Goal: Task Accomplishment & Management: Manage account settings

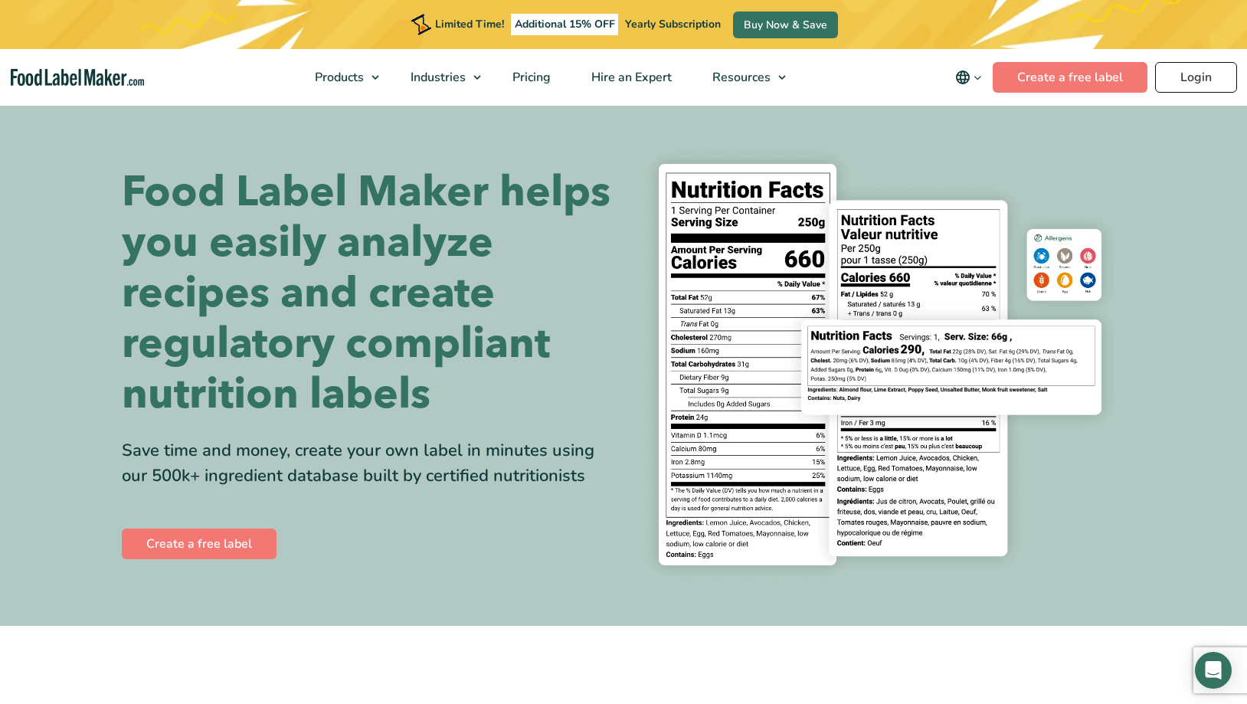
click at [1188, 79] on link "Login" at bounding box center [1196, 77] width 82 height 31
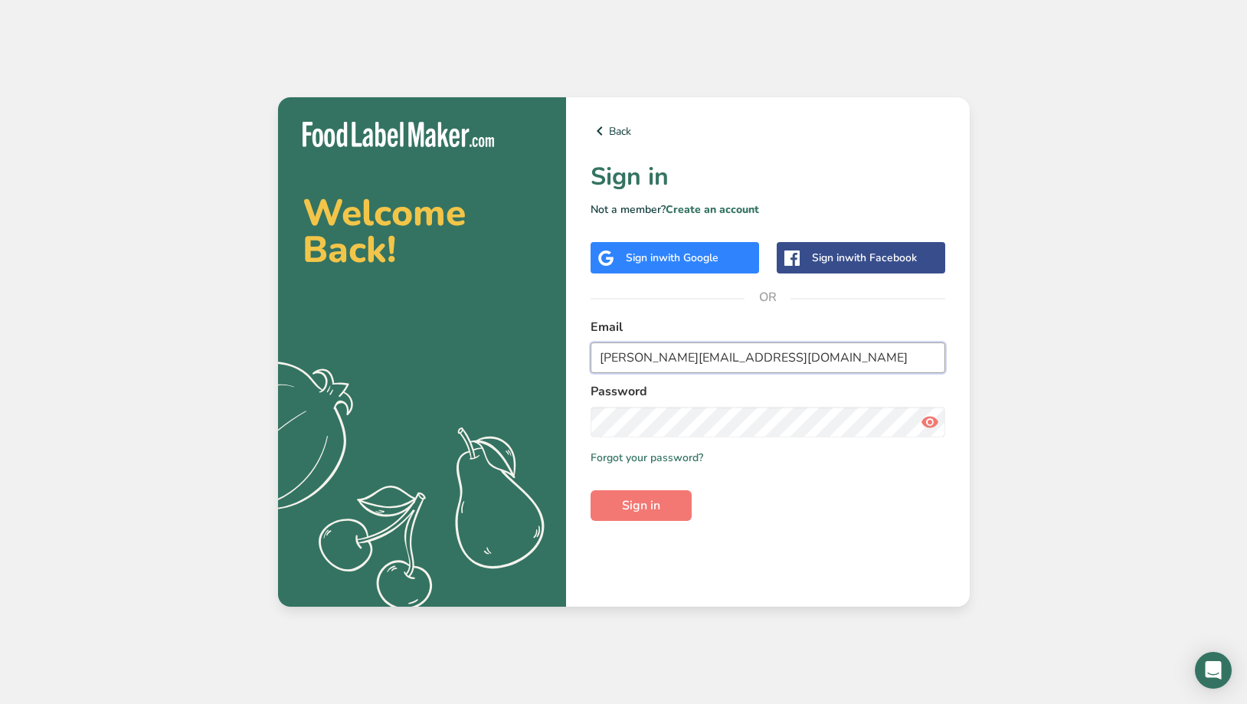
type input "[PERSON_NAME][EMAIL_ADDRESS][DOMAIN_NAME]"
click at [783, 490] on form "Email [PERSON_NAME][EMAIL_ADDRESS][DOMAIN_NAME] Password Remember me Forgot you…" at bounding box center [768, 419] width 355 height 203
click at [642, 454] on link "Forgot your password?" at bounding box center [647, 458] width 113 height 16
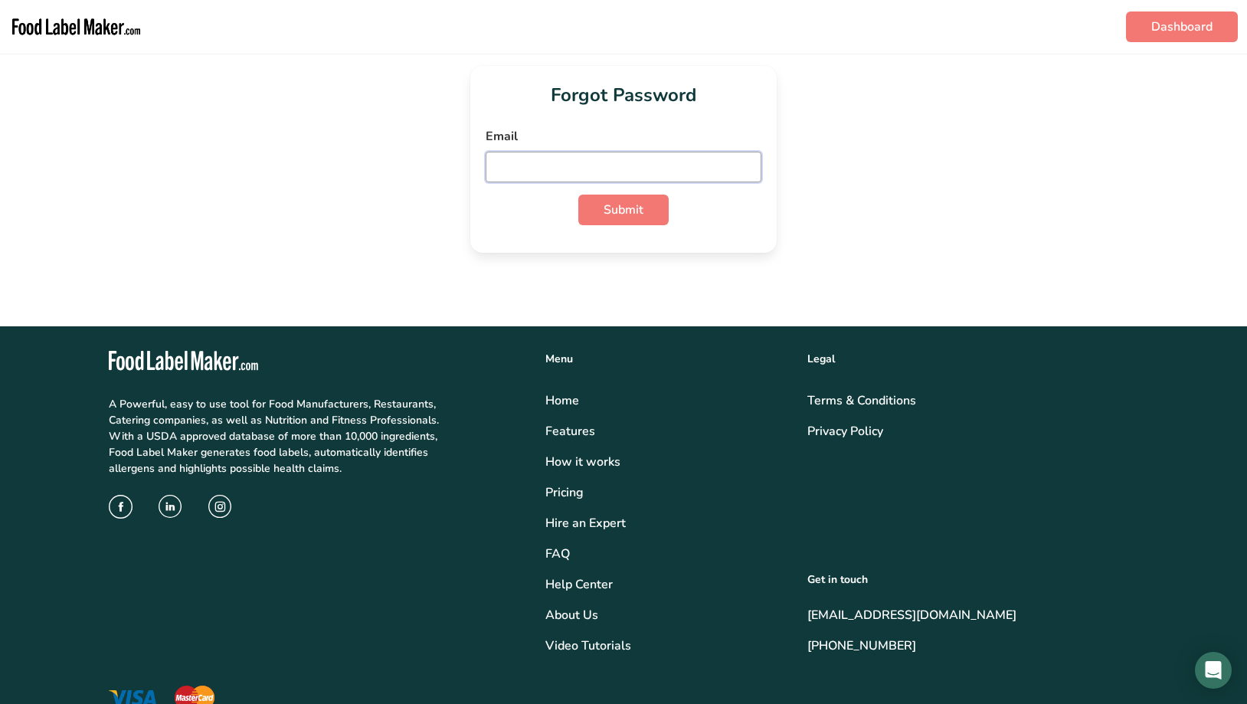
click at [592, 156] on input "email" at bounding box center [624, 167] width 276 height 31
type input "sarah@prvwines.com"
click at [624, 210] on button "Submit" at bounding box center [623, 210] width 90 height 31
click at [741, 210] on div "Submit" at bounding box center [624, 210] width 276 height 31
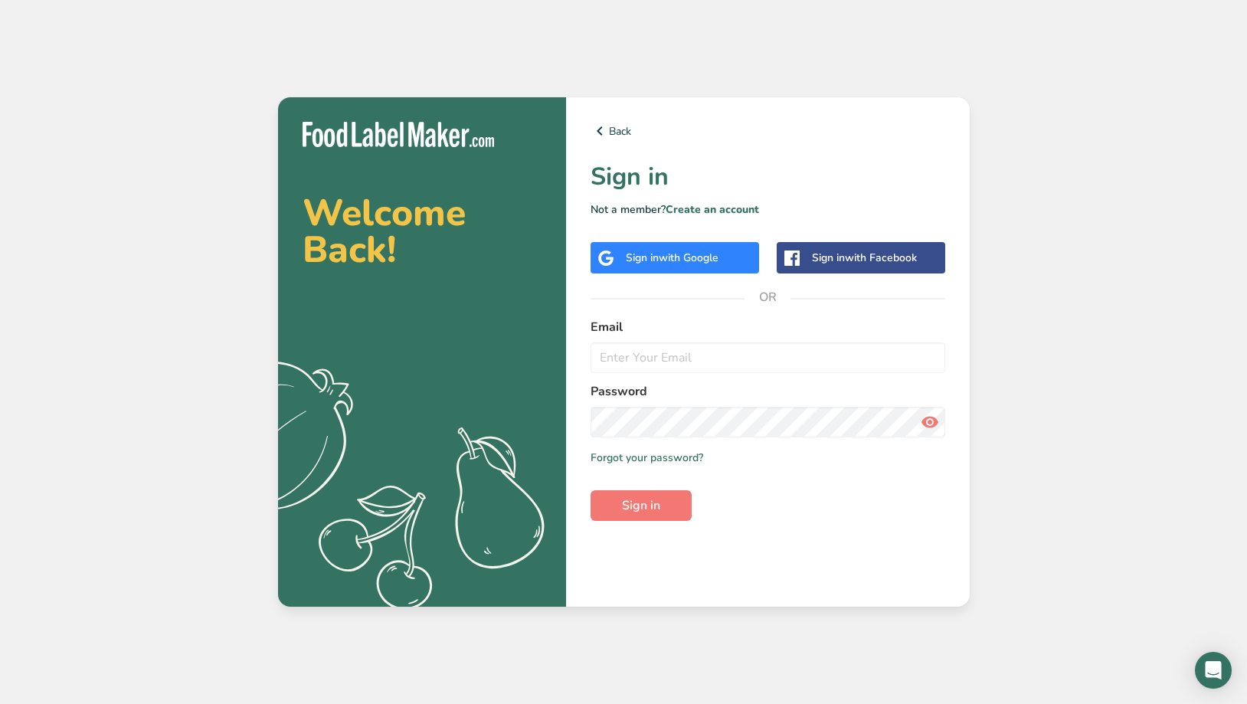
click at [681, 263] on span "with Google" at bounding box center [689, 258] width 60 height 15
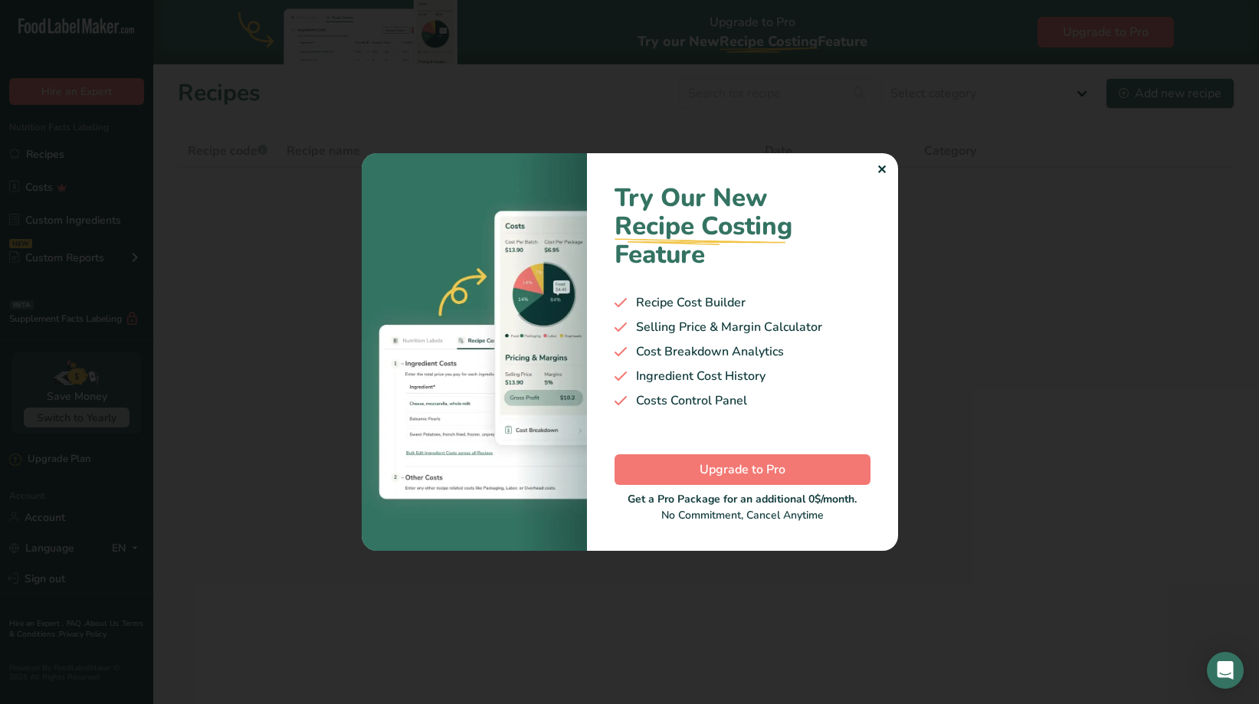
click at [881, 169] on div "✕" at bounding box center [881, 170] width 10 height 18
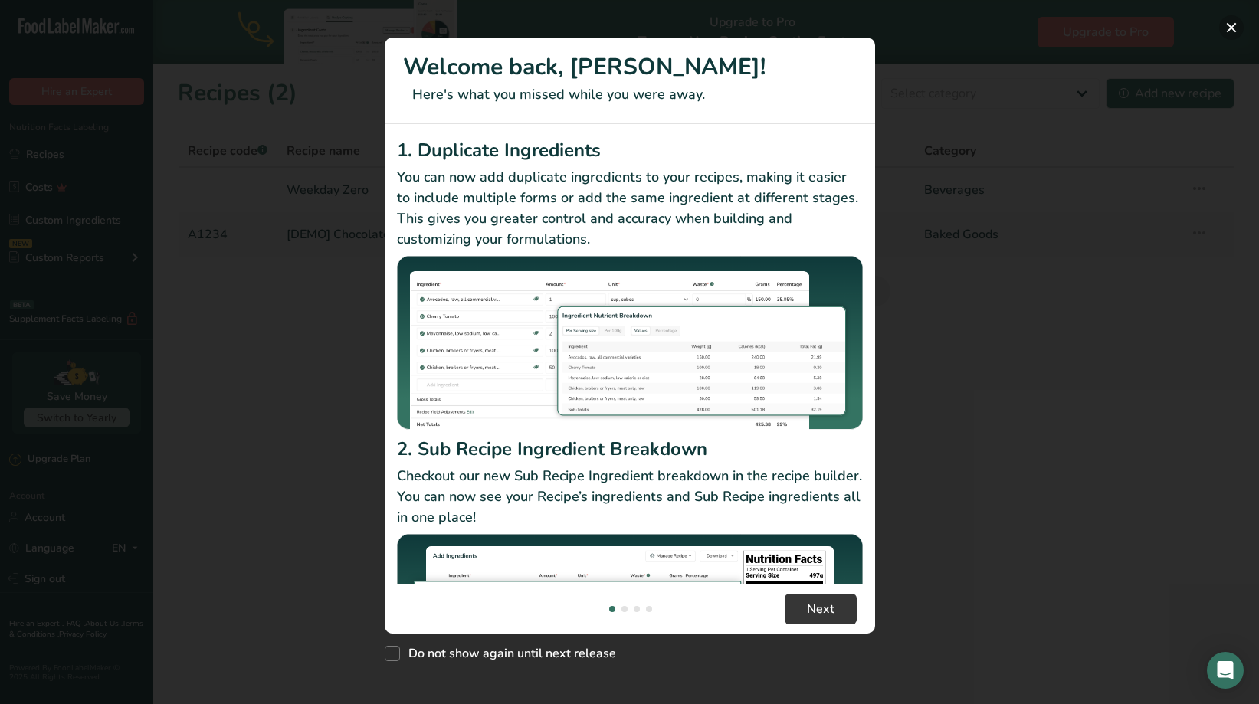
click at [1233, 24] on button "New Features" at bounding box center [1231, 27] width 25 height 25
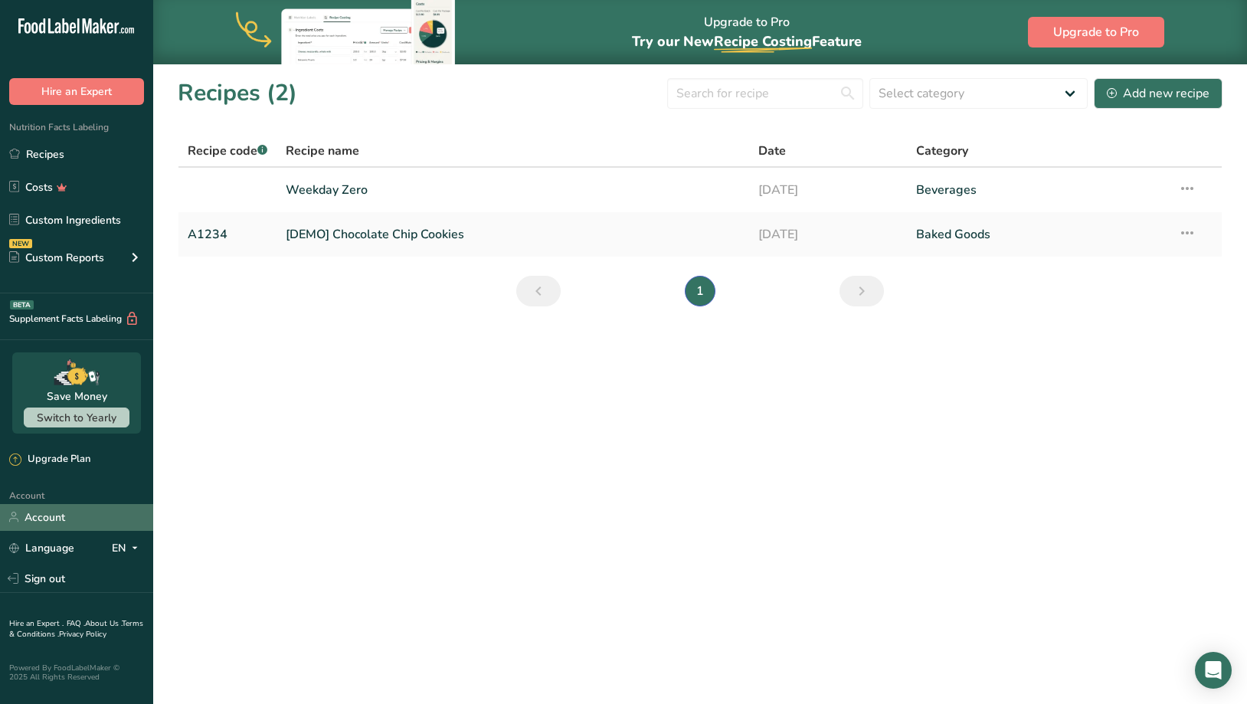
click at [53, 519] on link "Account" at bounding box center [76, 517] width 153 height 27
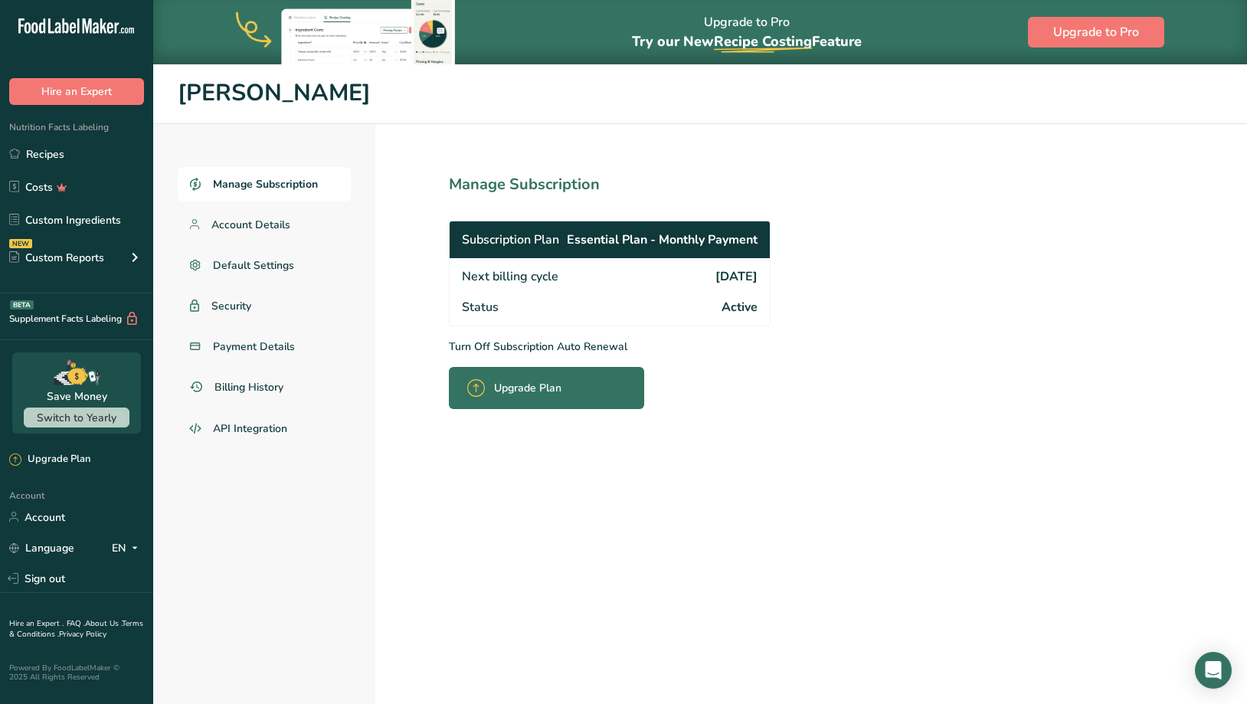
click at [481, 342] on p "Turn Off Subscription Auto Renewal" at bounding box center [643, 347] width 389 height 16
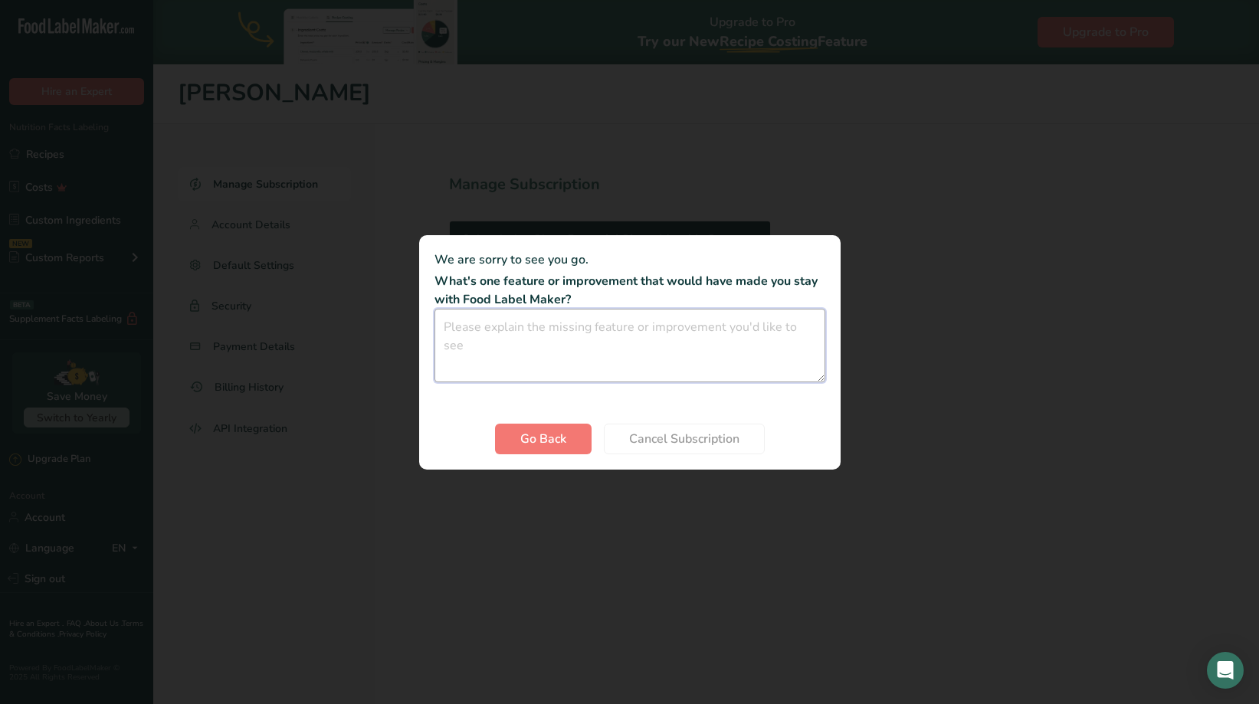
click at [563, 348] on textarea "Cancel subscription modal" at bounding box center [629, 346] width 391 height 74
drag, startPoint x: 446, startPoint y: 327, endPoint x: 426, endPoint y: 323, distance: 20.4
click at [426, 323] on section "We are sorry to see you go. What's one feature or improvement that would have m…" at bounding box center [629, 352] width 421 height 234
type textarea "None"
drag, startPoint x: 532, startPoint y: 443, endPoint x: 670, endPoint y: 537, distance: 166.4
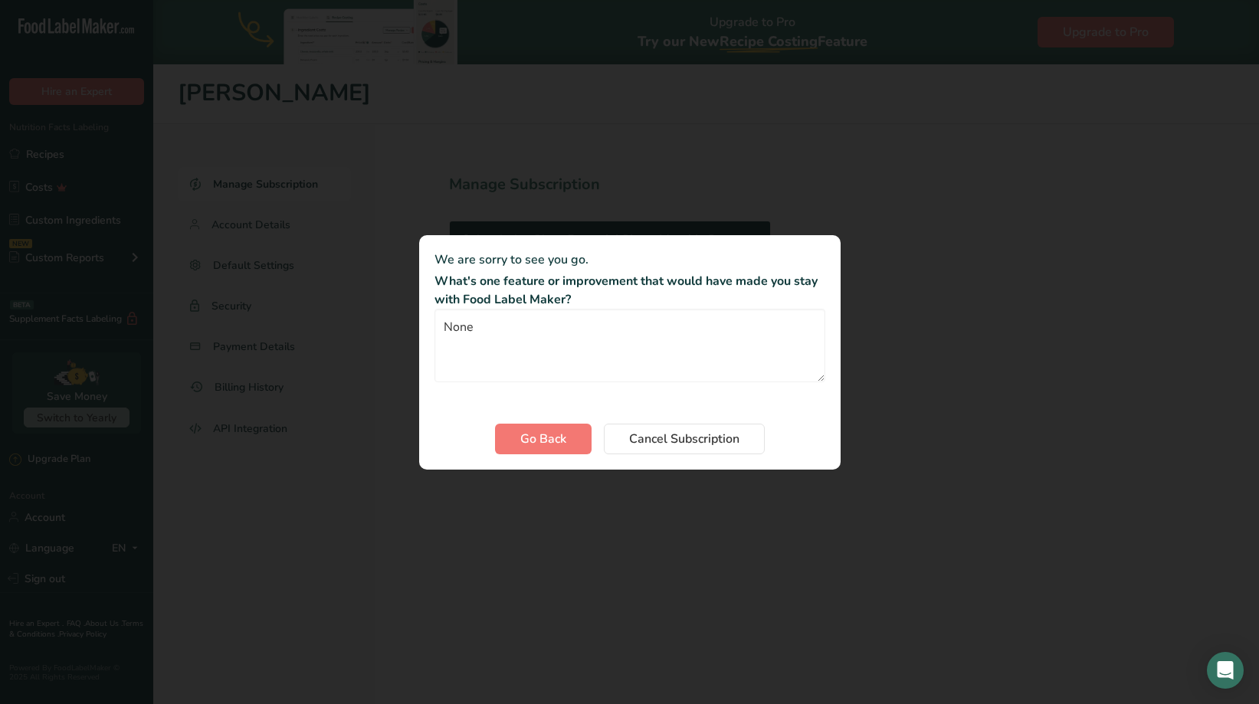
click at [670, 537] on div "We are sorry to see you go. What's one feature or improvement that would have m…" at bounding box center [629, 352] width 1259 height 704
click at [647, 431] on span "Cancel Subscription" at bounding box center [684, 439] width 110 height 18
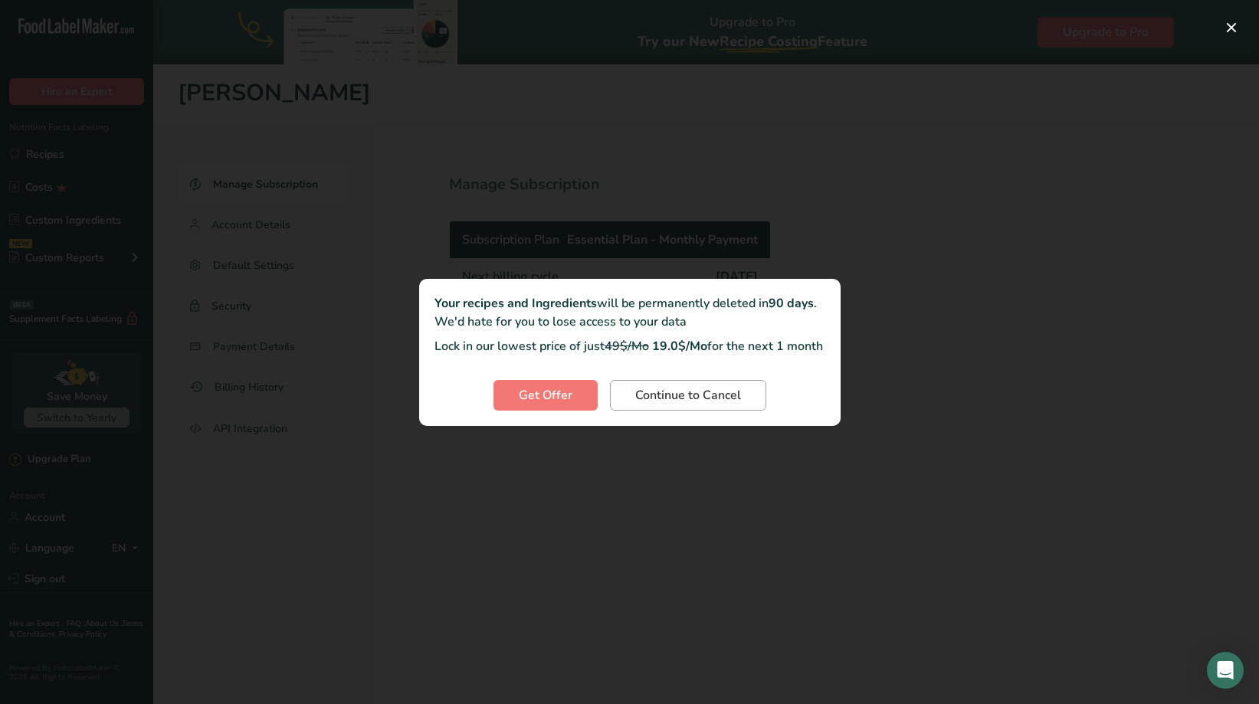
click at [693, 403] on span "Continue to Cancel" at bounding box center [688, 395] width 106 height 18
